Goal: Task Accomplishment & Management: Manage account settings

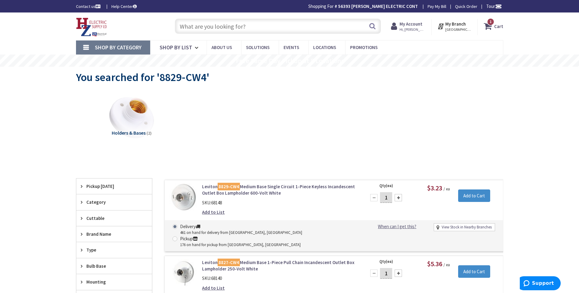
drag, startPoint x: 0, startPoint y: 0, endPoint x: 410, endPoint y: 27, distance: 411.2
click at [410, 27] on span "Hi, David" at bounding box center [412, 29] width 26 height 5
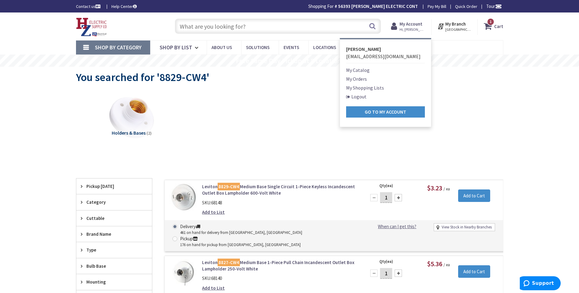
click at [360, 97] on link "Logout" at bounding box center [356, 96] width 20 height 7
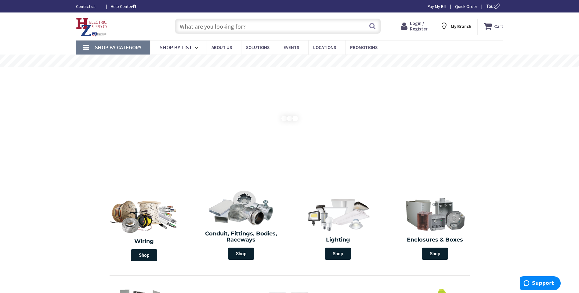
type input "[GEOGRAPHIC_DATA][PERSON_NAME] 01238, [GEOGRAPHIC_DATA]"
